Goal: Transaction & Acquisition: Purchase product/service

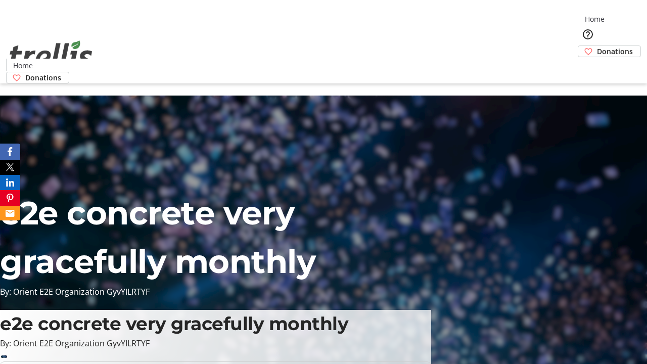
click at [597, 46] on span "Donations" at bounding box center [615, 51] width 36 height 11
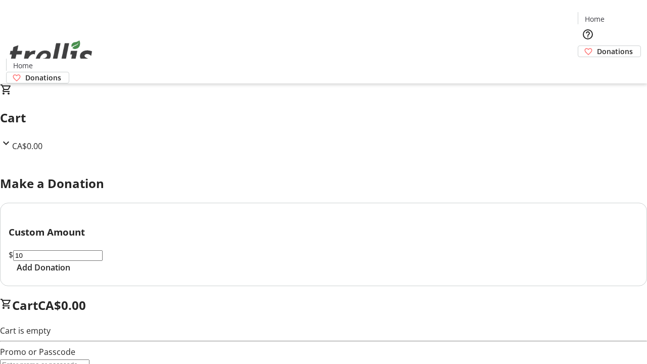
click at [70, 273] on span "Add Donation" at bounding box center [44, 267] width 54 height 12
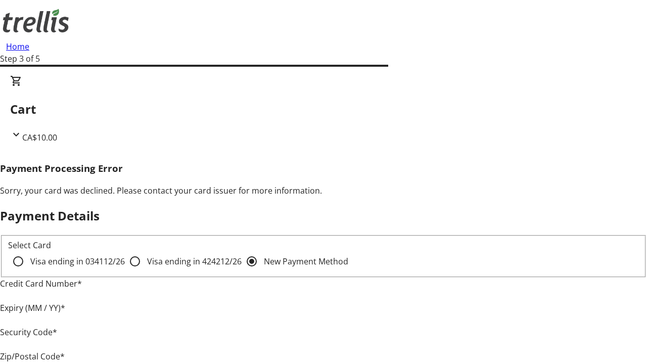
click at [125, 270] on input "Visa ending in 4242 12/26" at bounding box center [135, 261] width 20 height 20
radio input "true"
